Goal: Information Seeking & Learning: Find specific page/section

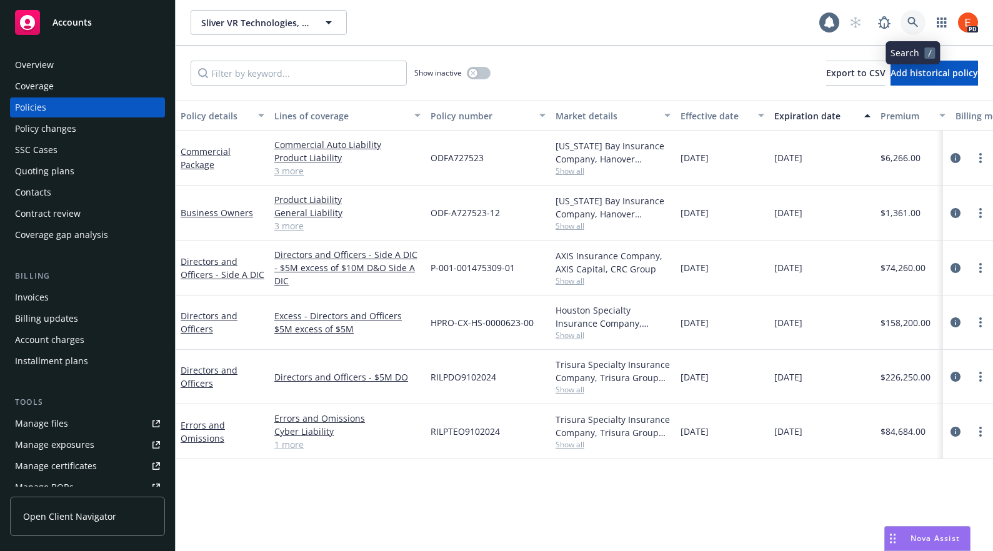
click at [906, 22] on link at bounding box center [913, 22] width 25 height 25
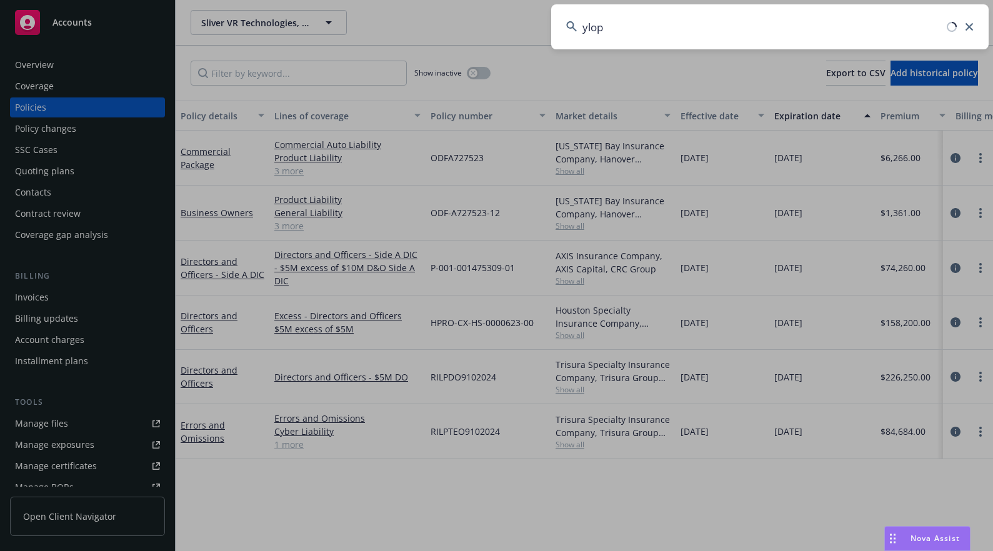
type input "ylopo"
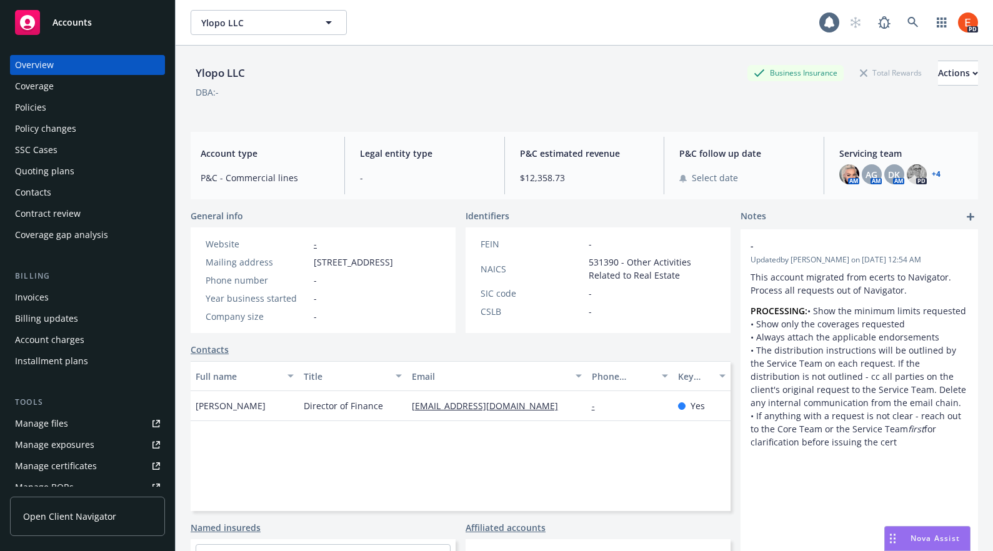
click at [56, 107] on div "Policies" at bounding box center [87, 107] width 145 height 20
